Goal: Information Seeking & Learning: Learn about a topic

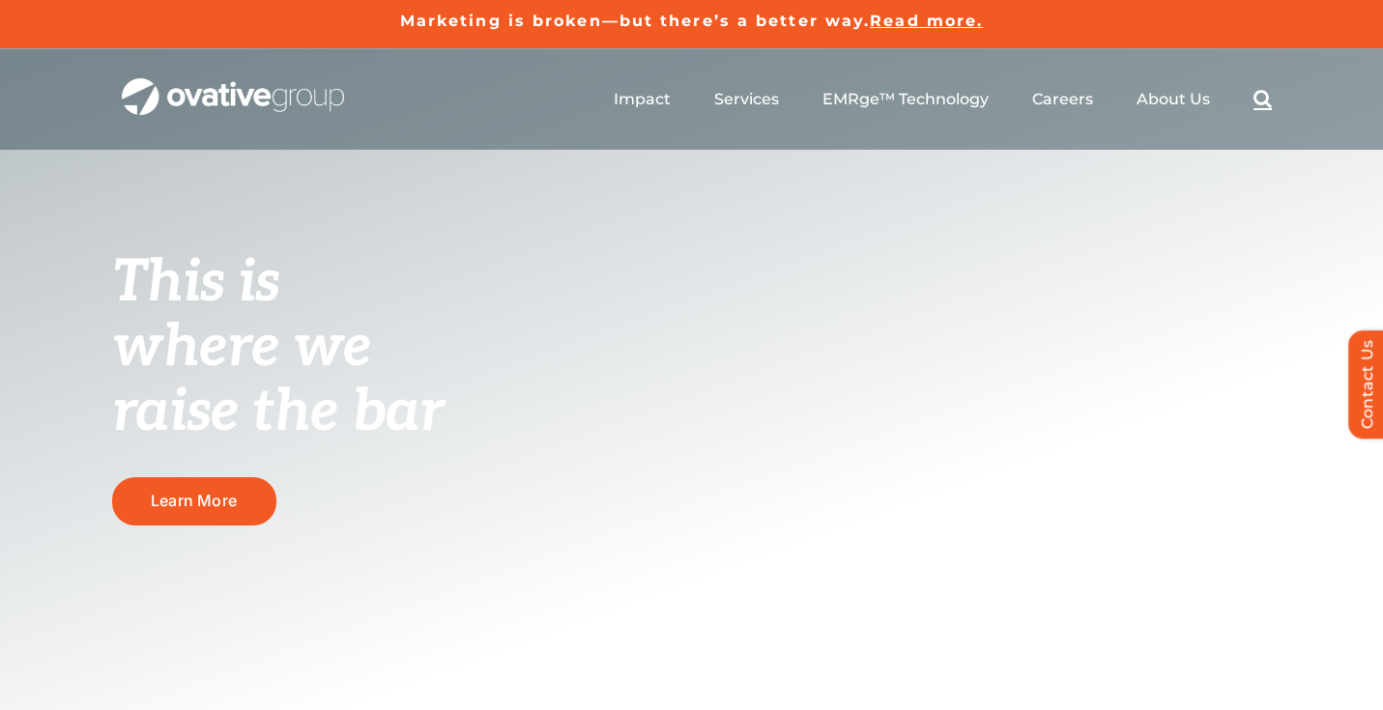
click at [1262, 97] on link "Search" at bounding box center [1262, 99] width 18 height 21
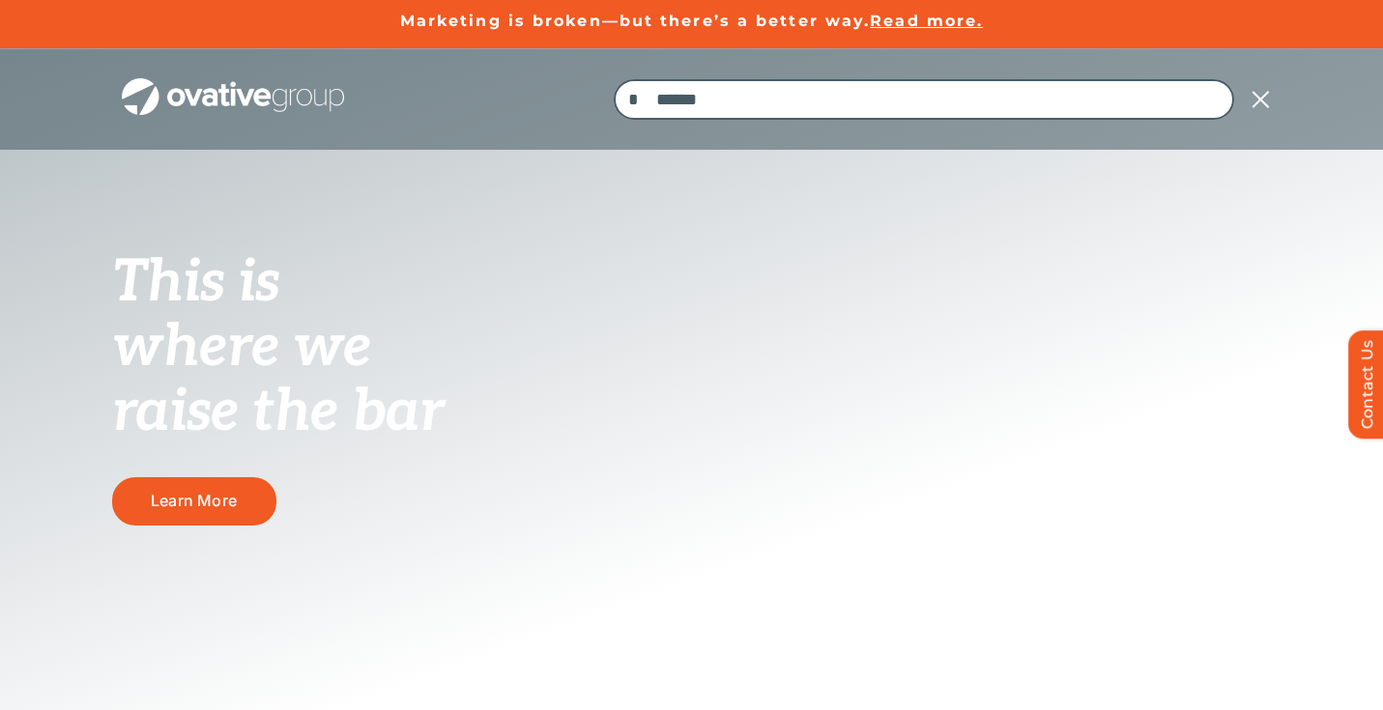
type input "**********"
click at [614, 79] on input "*" at bounding box center [634, 99] width 41 height 41
